Goal: Download file/media

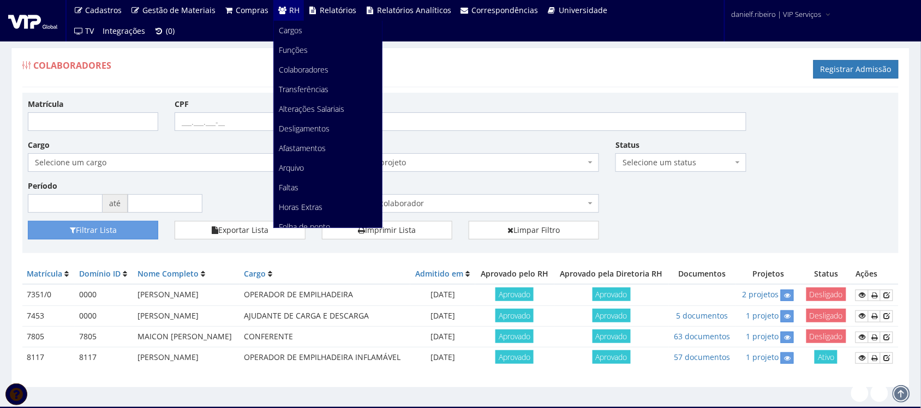
scroll to position [137, 0]
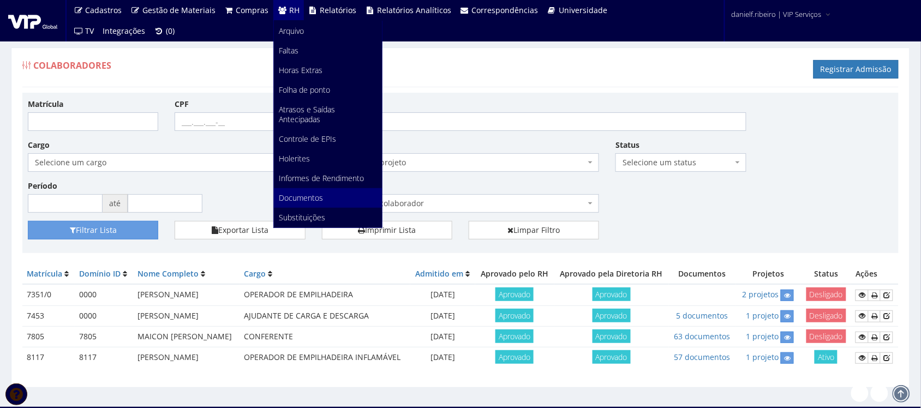
click at [314, 200] on span "Documentos" at bounding box center [301, 198] width 44 height 10
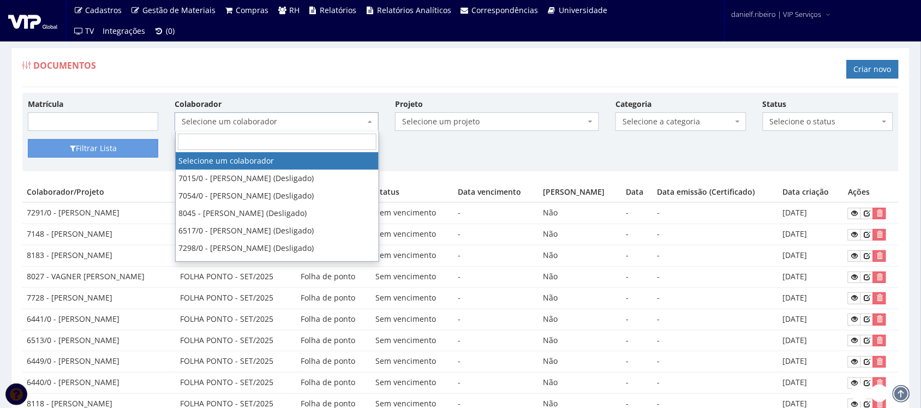
click at [259, 116] on span "Selecione um colaborador" at bounding box center [273, 121] width 183 height 11
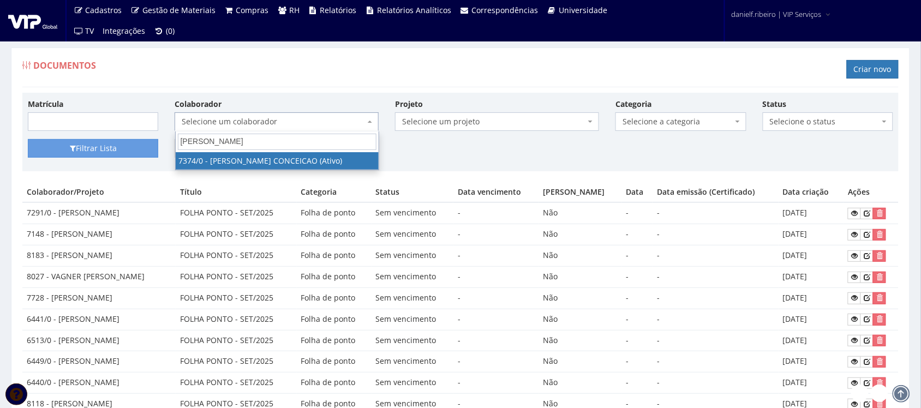
type input "bruno hen"
select select "1054"
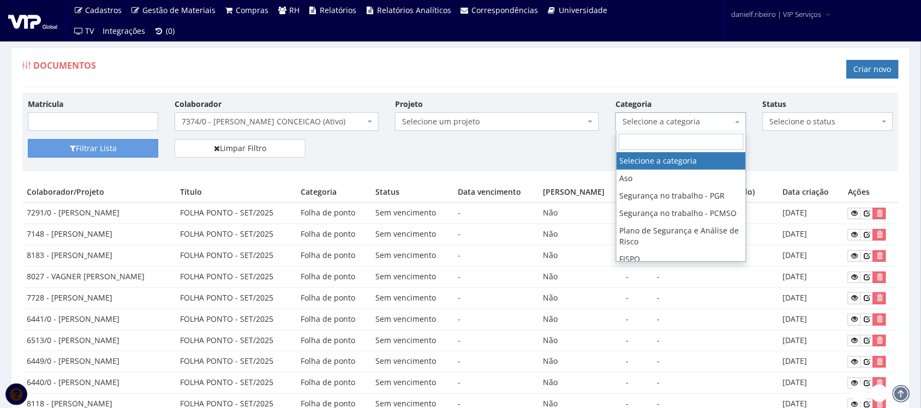
click at [637, 124] on span "Selecione a categoria" at bounding box center [678, 121] width 110 height 11
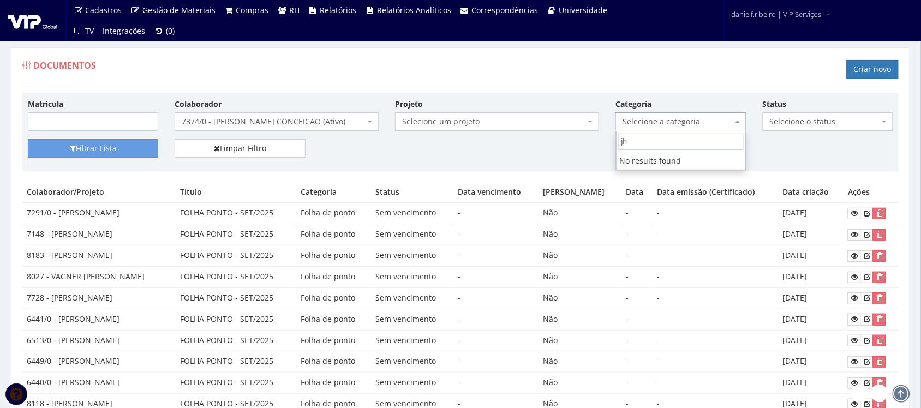
type input "j"
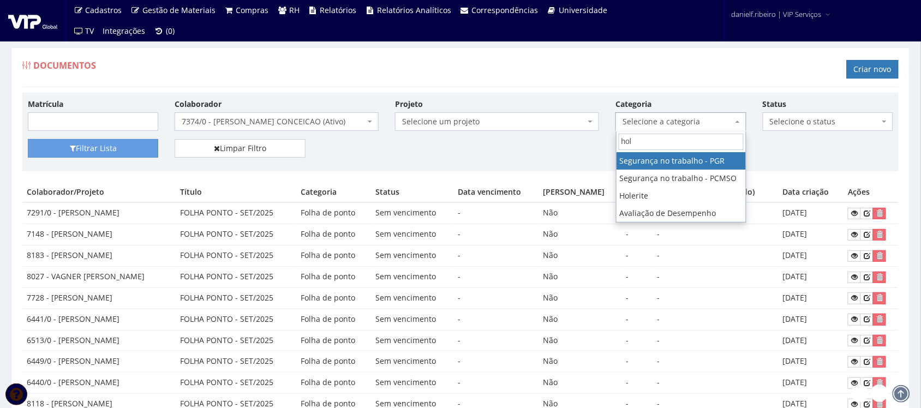
type input "hole"
select select "holerite"
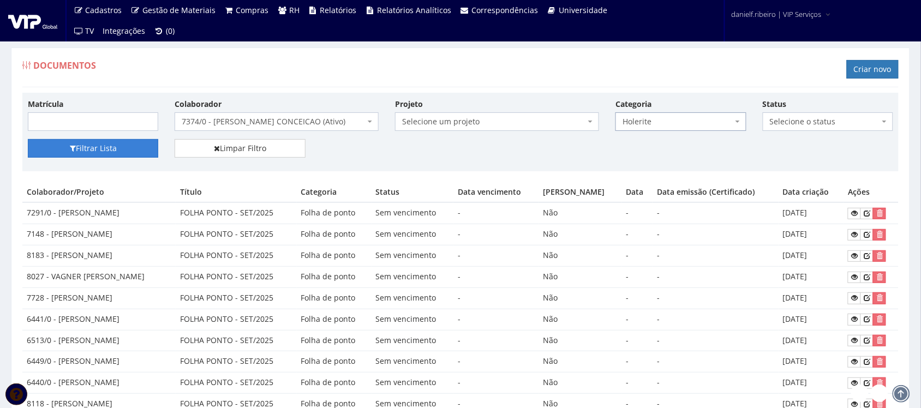
click at [110, 146] on button "Filtrar Lista" at bounding box center [93, 148] width 130 height 19
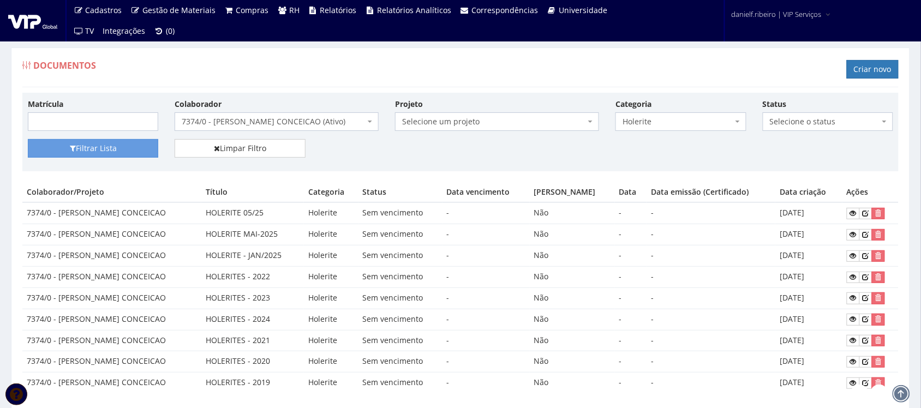
click at [260, 123] on span "7374/0 - [PERSON_NAME] CONCEICAO (Ativo)" at bounding box center [273, 121] width 183 height 11
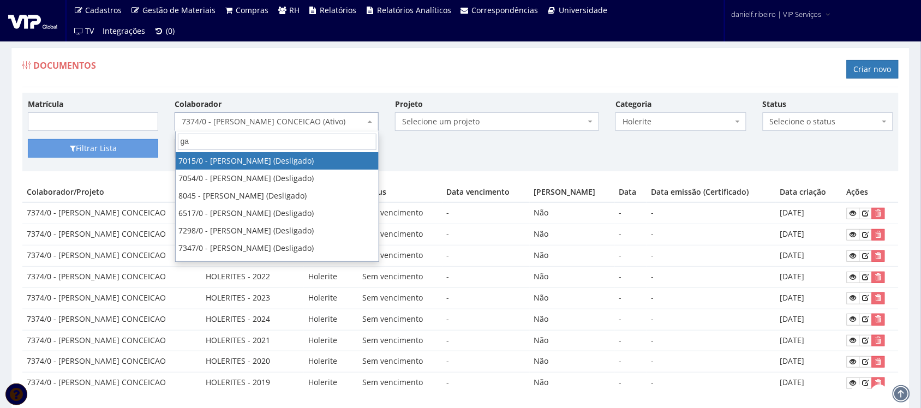
type input "g"
click at [243, 146] on input "fabio" at bounding box center [277, 142] width 199 height 16
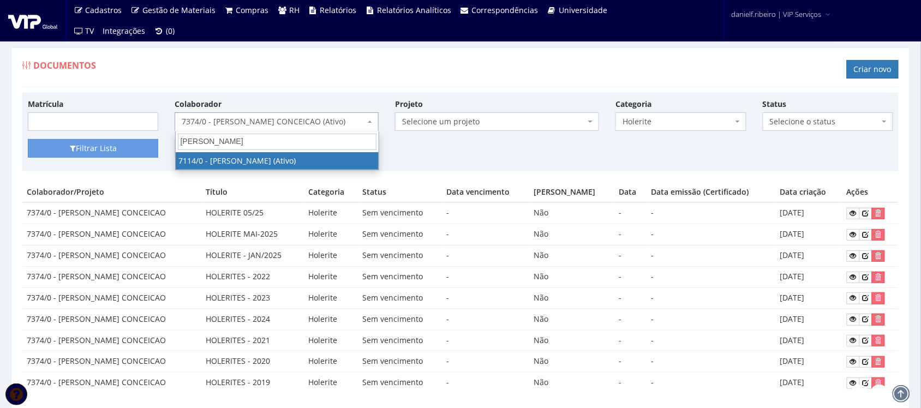
type input "fabio roberto"
select select "517"
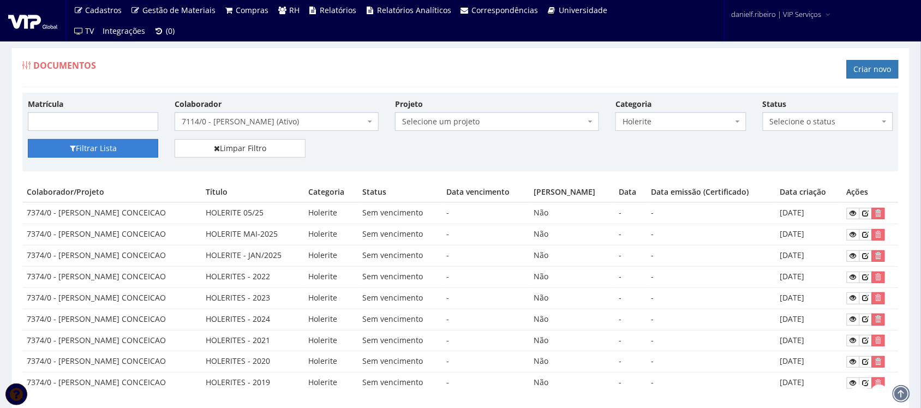
click at [128, 147] on button "Filtrar Lista" at bounding box center [93, 148] width 130 height 19
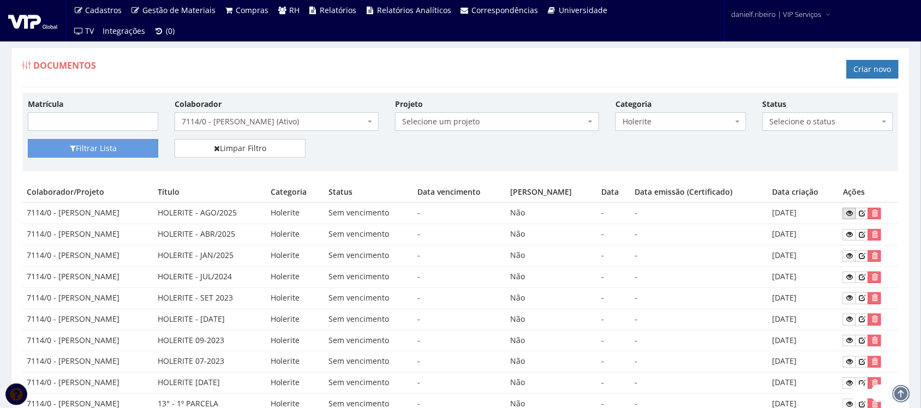
click at [853, 214] on icon at bounding box center [849, 214] width 7 height 8
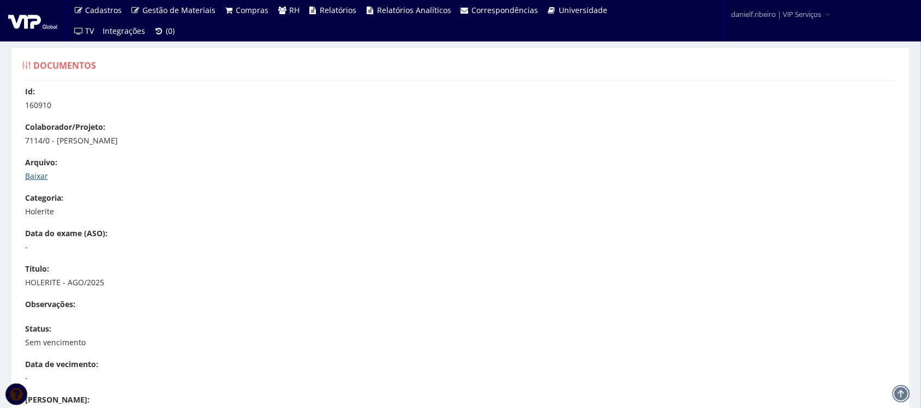
click at [35, 170] on div "Arquivo: Baixar" at bounding box center [466, 169] width 882 height 25
click at [37, 172] on link "Baixar" at bounding box center [36, 176] width 23 height 10
